Goal: Information Seeking & Learning: Check status

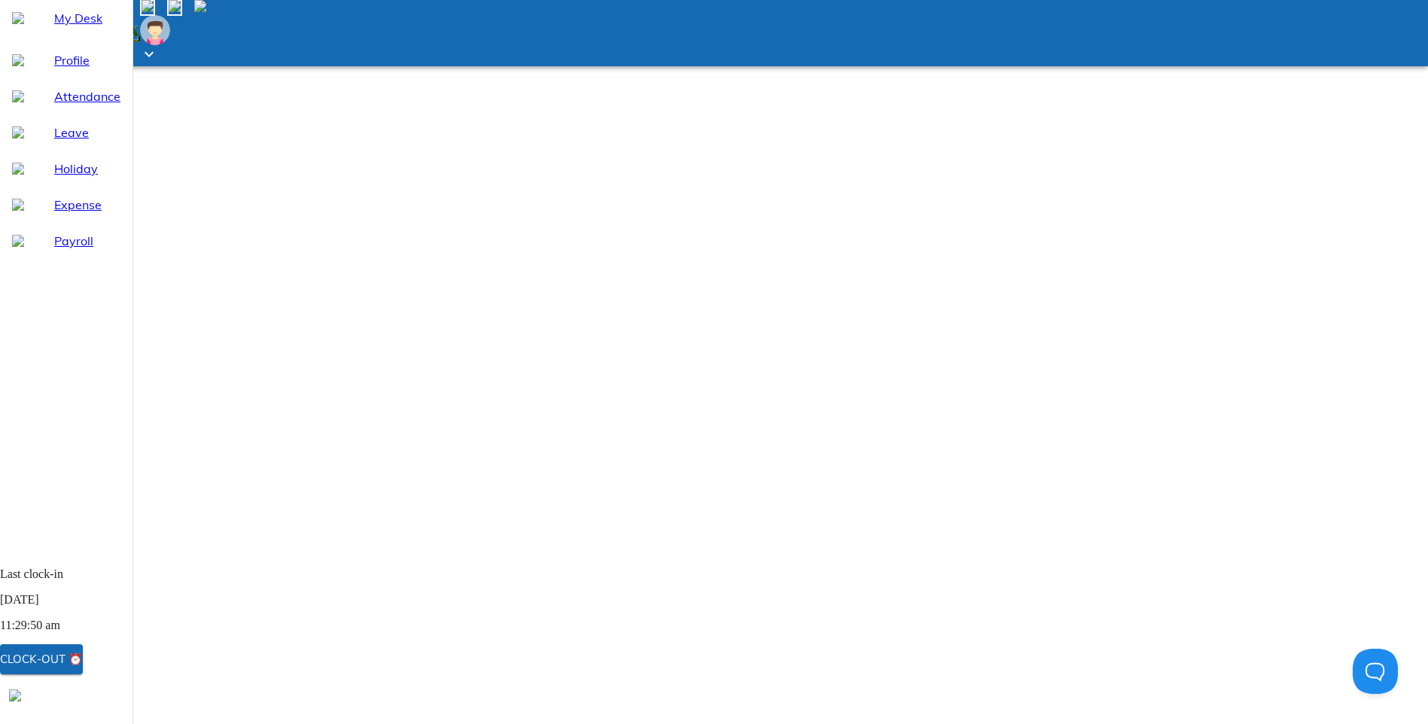
click at [65, 105] on span "Attendance" at bounding box center [87, 96] width 66 height 18
select select "9"
click at [57, 151] on div "Leave" at bounding box center [66, 132] width 133 height 36
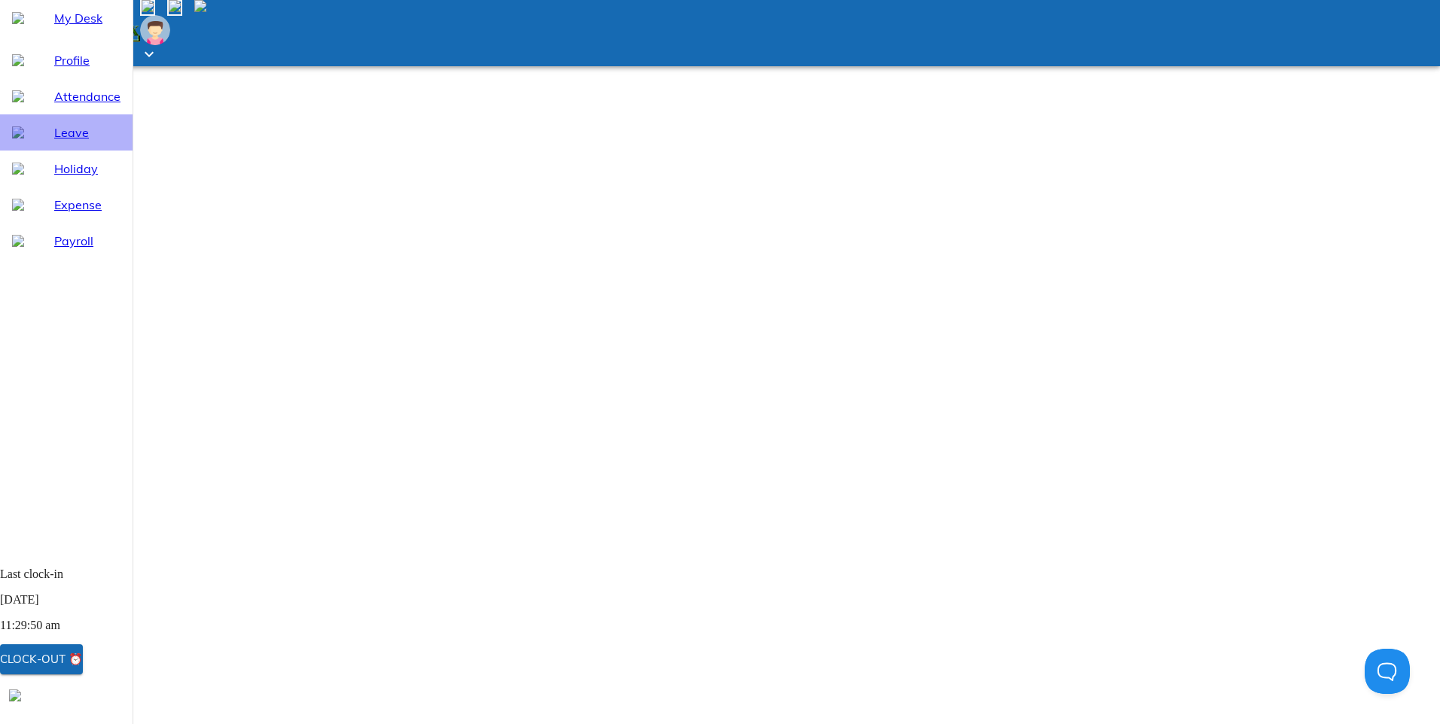
select select "9"
click at [54, 105] on span "Attendance" at bounding box center [87, 96] width 66 height 18
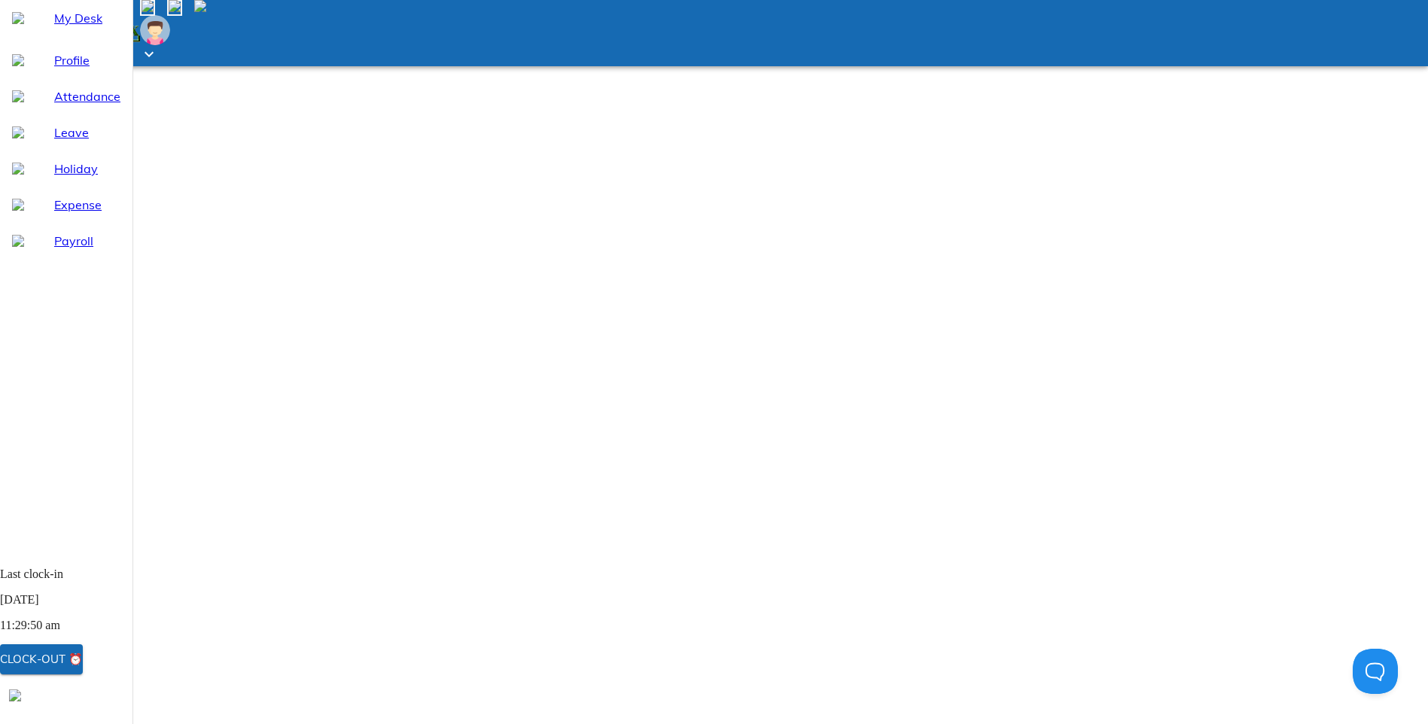
select select "9"
click at [54, 142] on span "Leave" at bounding box center [87, 132] width 66 height 18
select select "9"
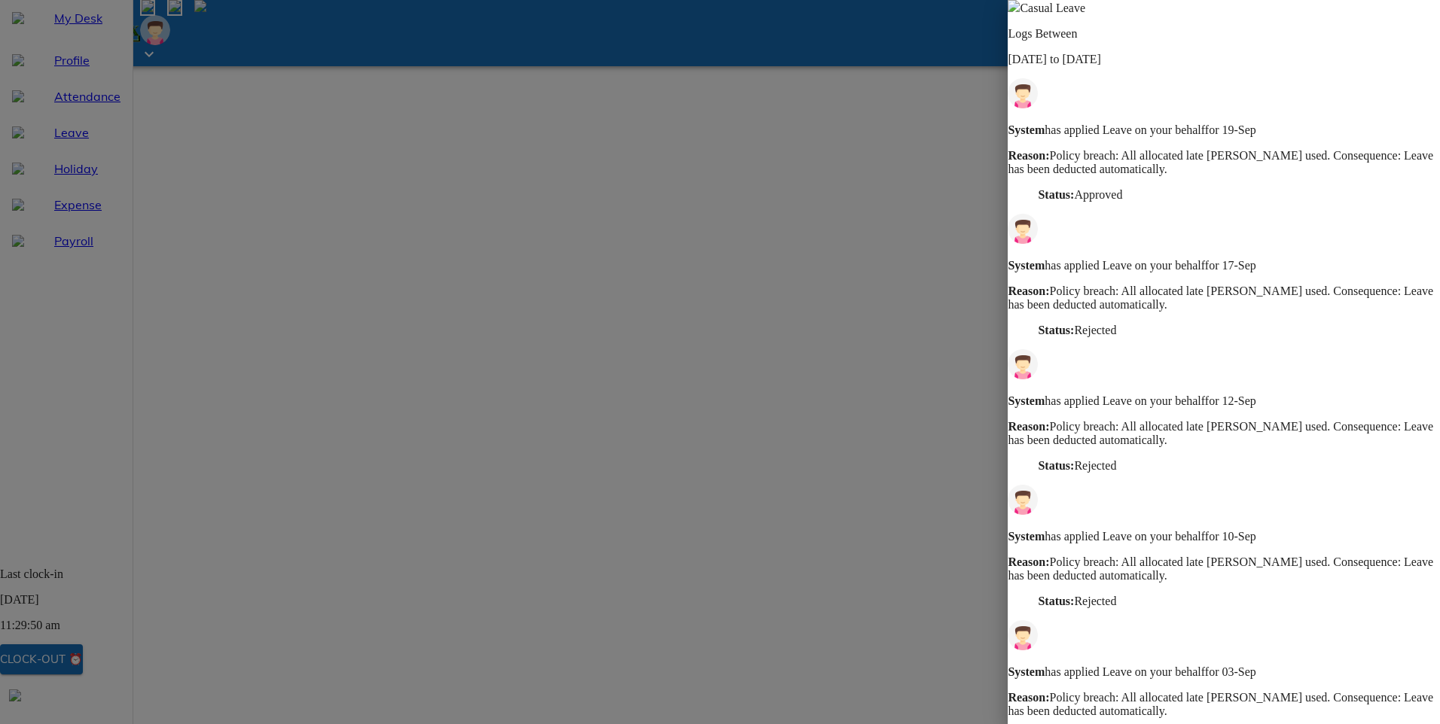
click at [1019, 12] on img at bounding box center [1013, 6] width 12 height 12
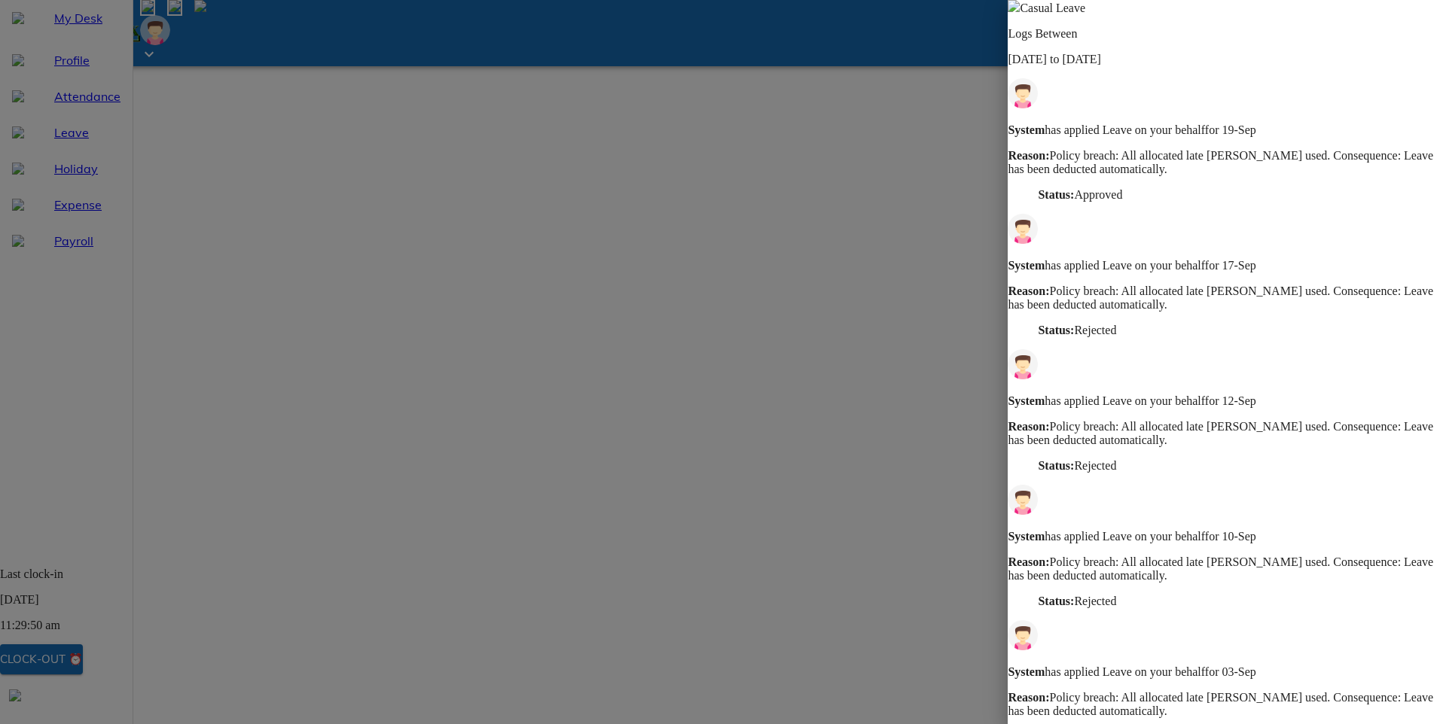
click at [1019, 12] on img at bounding box center [1013, 6] width 12 height 12
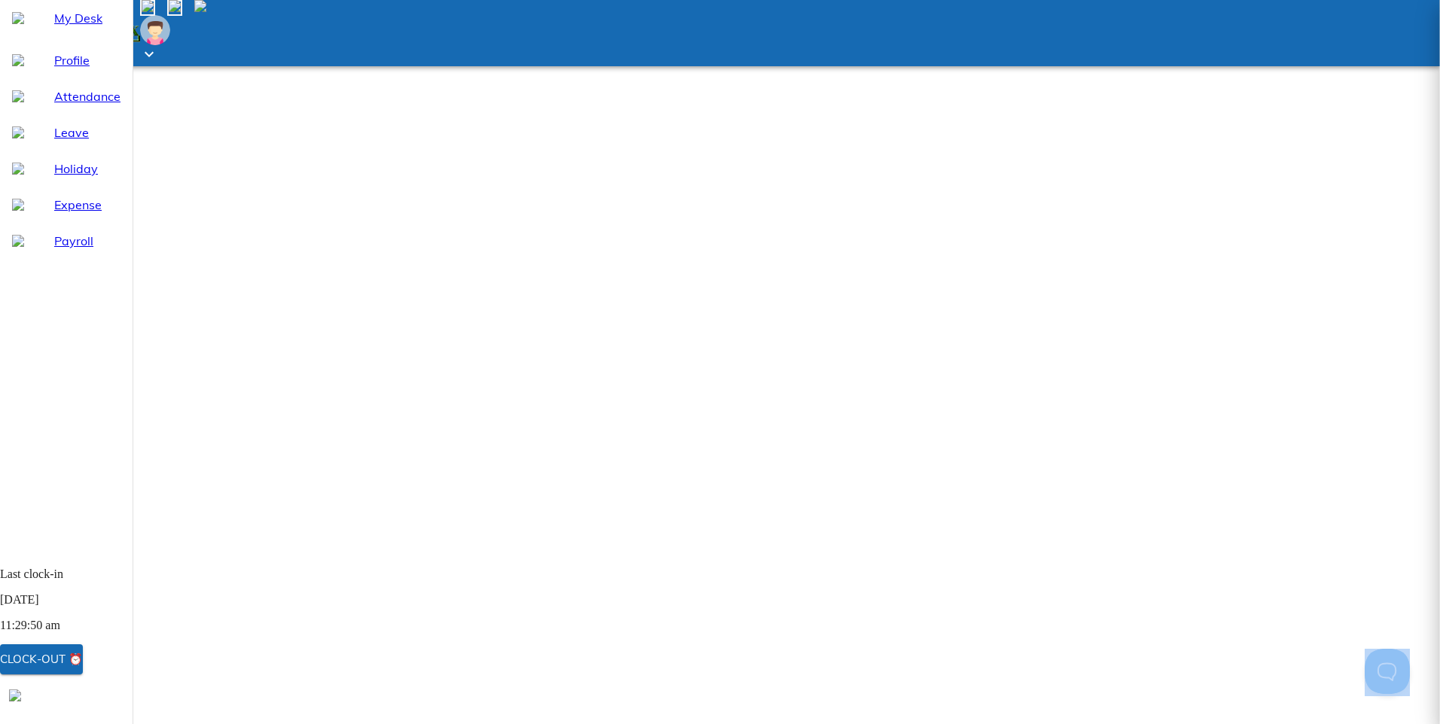
click at [1033, 23] on div at bounding box center [720, 362] width 1440 height 724
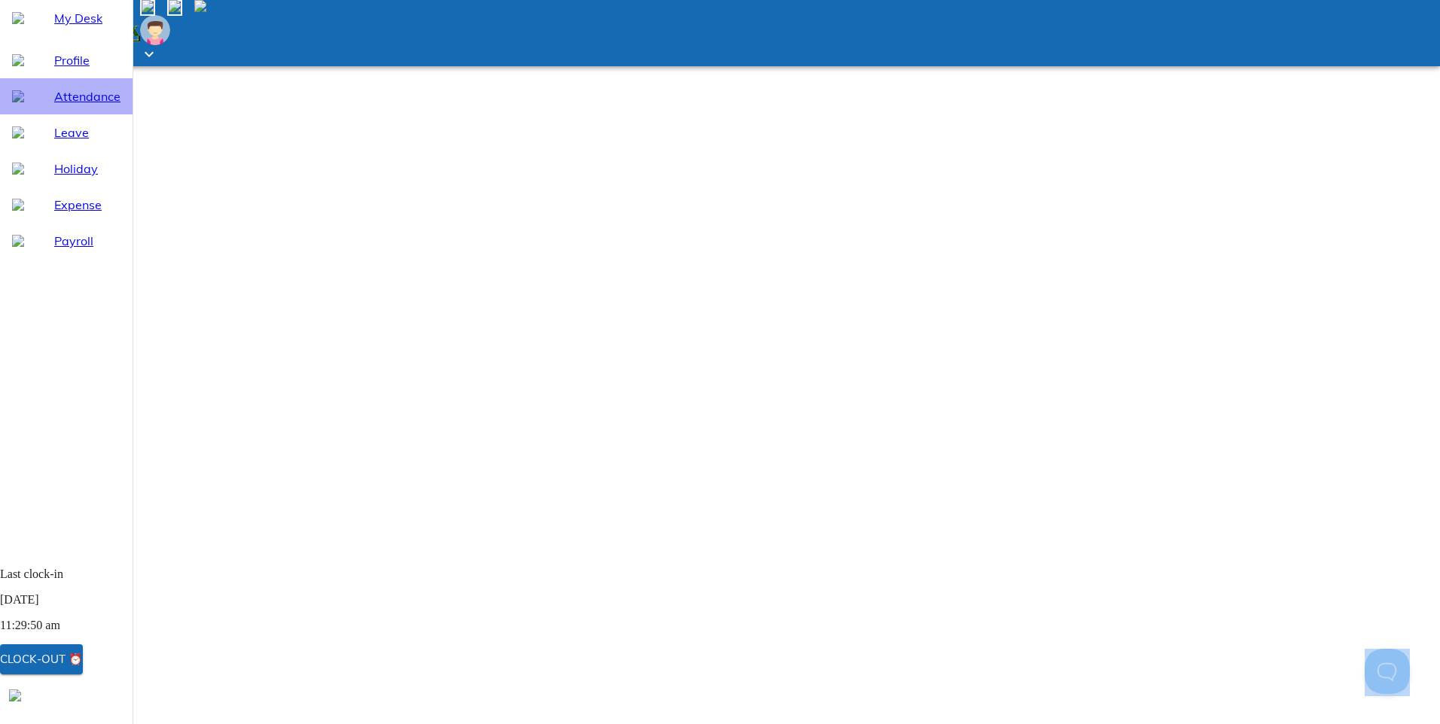
drag, startPoint x: 63, startPoint y: 133, endPoint x: 69, endPoint y: 144, distance: 12.1
click at [63, 105] on span "Attendance" at bounding box center [87, 96] width 66 height 18
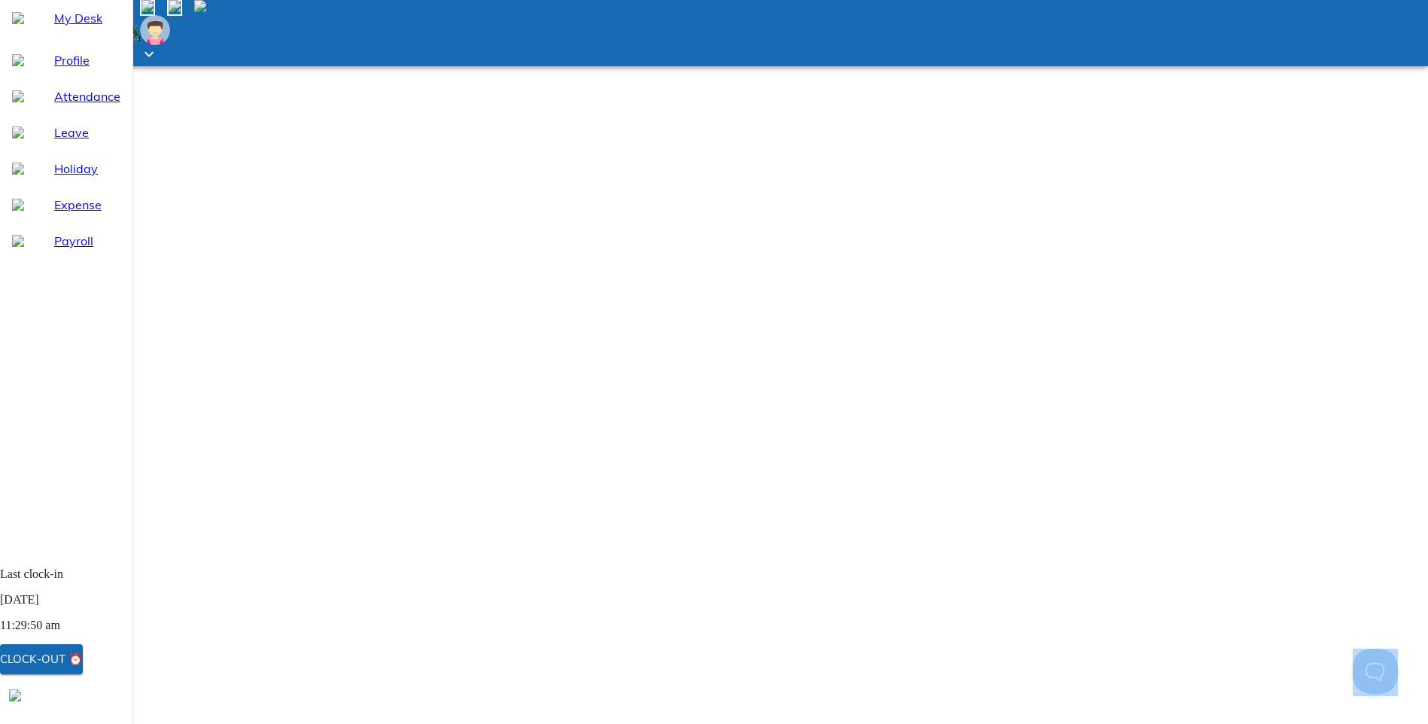
select select "9"
drag, startPoint x: 501, startPoint y: 447, endPoint x: 657, endPoint y: 469, distance: 157.4
drag, startPoint x: 657, startPoint y: 469, endPoint x: 621, endPoint y: 538, distance: 78.1
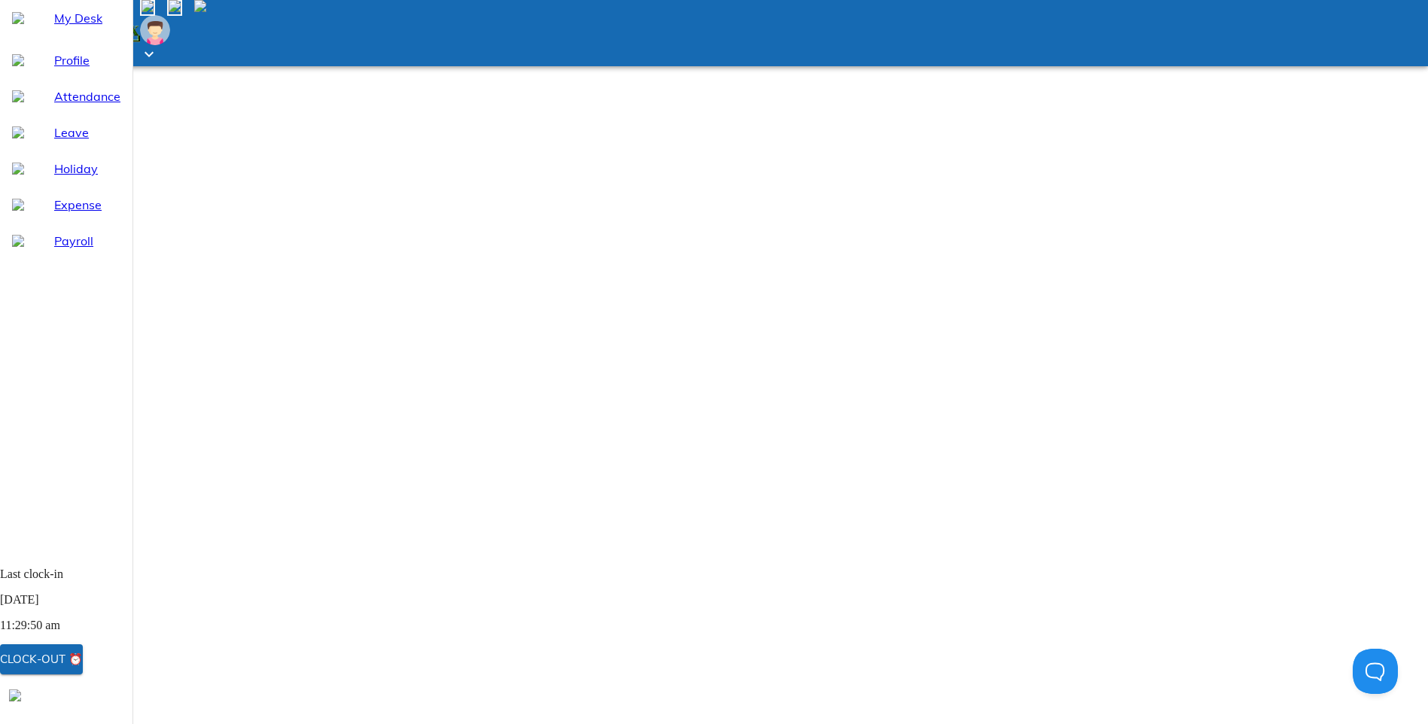
drag, startPoint x: 491, startPoint y: 453, endPoint x: 601, endPoint y: 464, distance: 110.5
drag, startPoint x: 601, startPoint y: 464, endPoint x: 496, endPoint y: 476, distance: 105.4
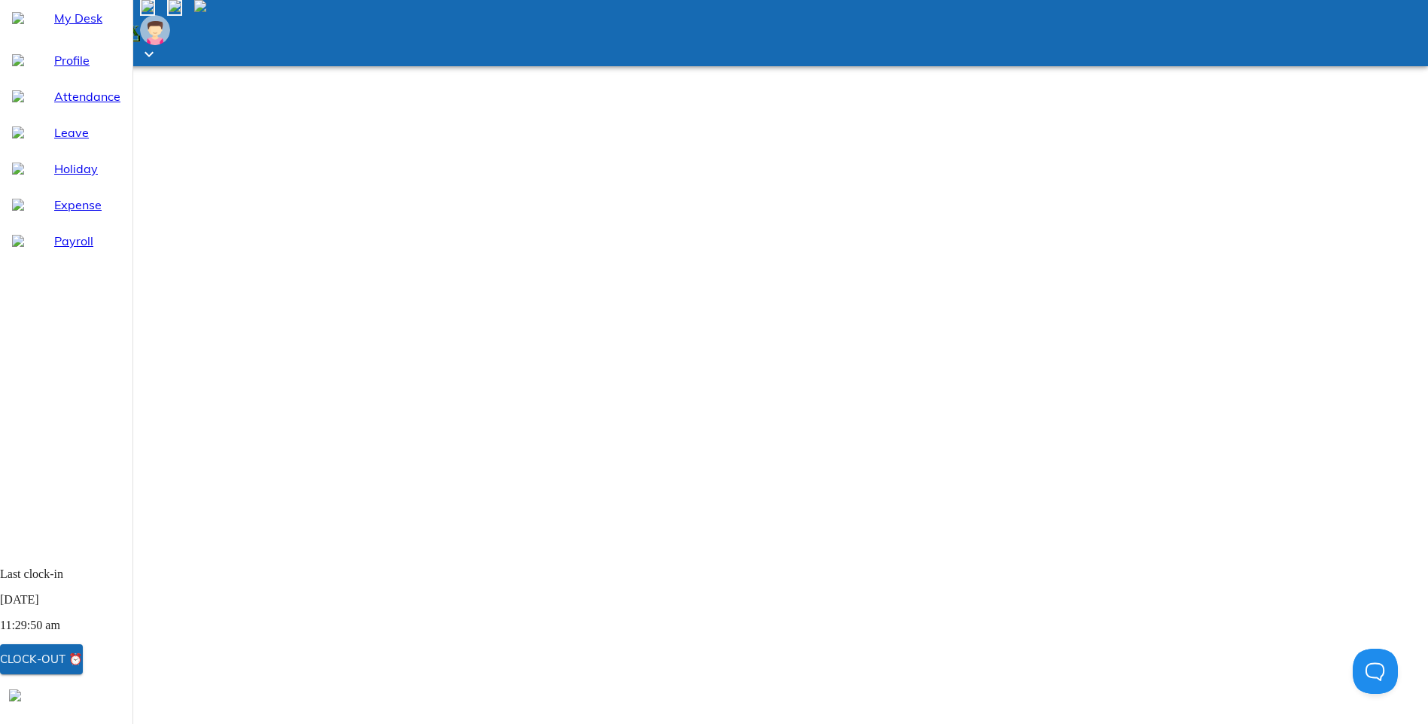
drag, startPoint x: 571, startPoint y: 469, endPoint x: 417, endPoint y: 459, distance: 154.7
click at [59, 142] on span "Leave" at bounding box center [87, 132] width 66 height 18
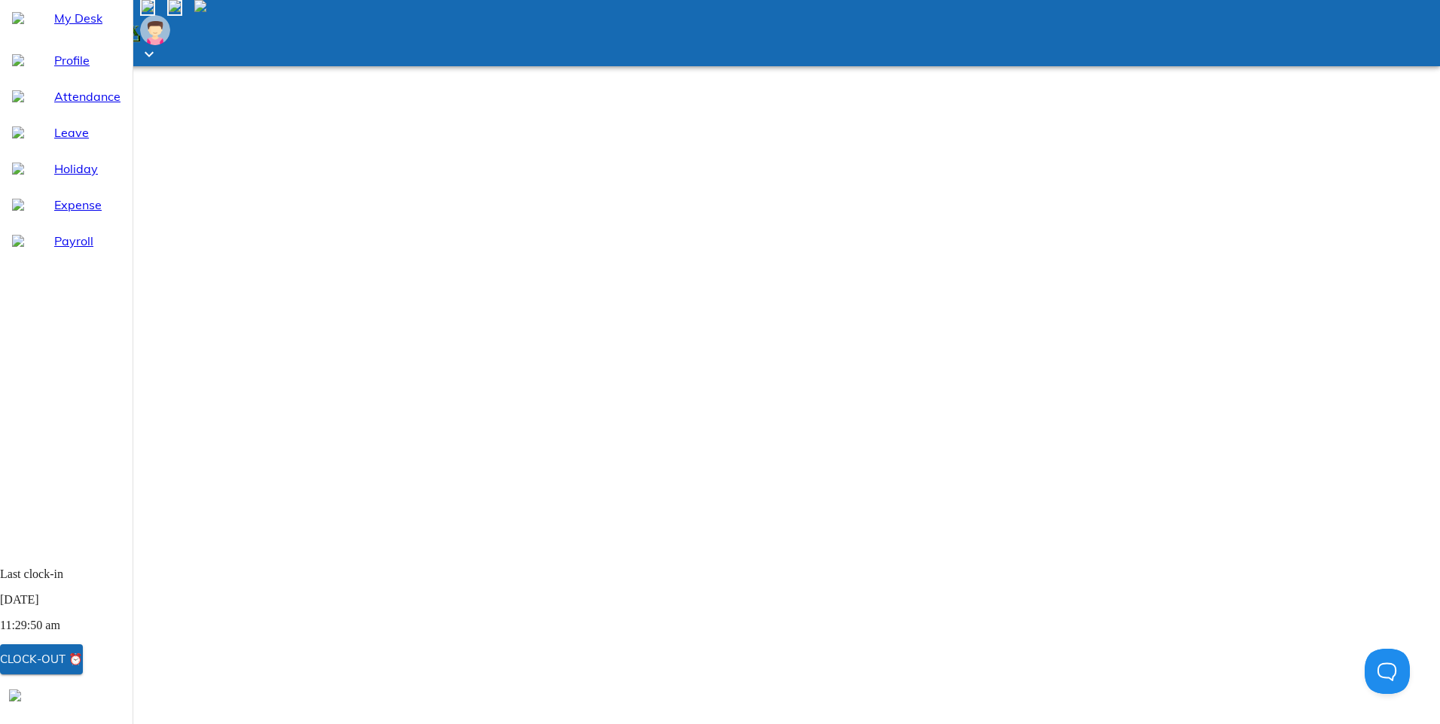
select select "9"
click at [54, 178] on span "Holiday" at bounding box center [87, 169] width 66 height 18
